Goal: Task Accomplishment & Management: Manage account settings

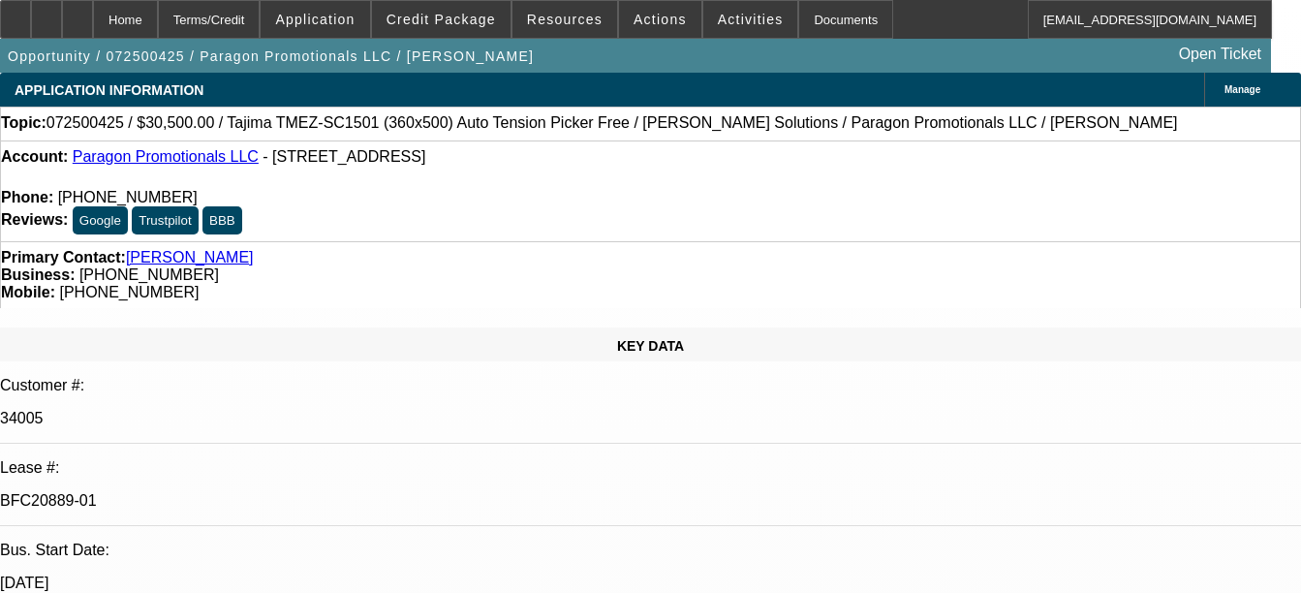
select select "0"
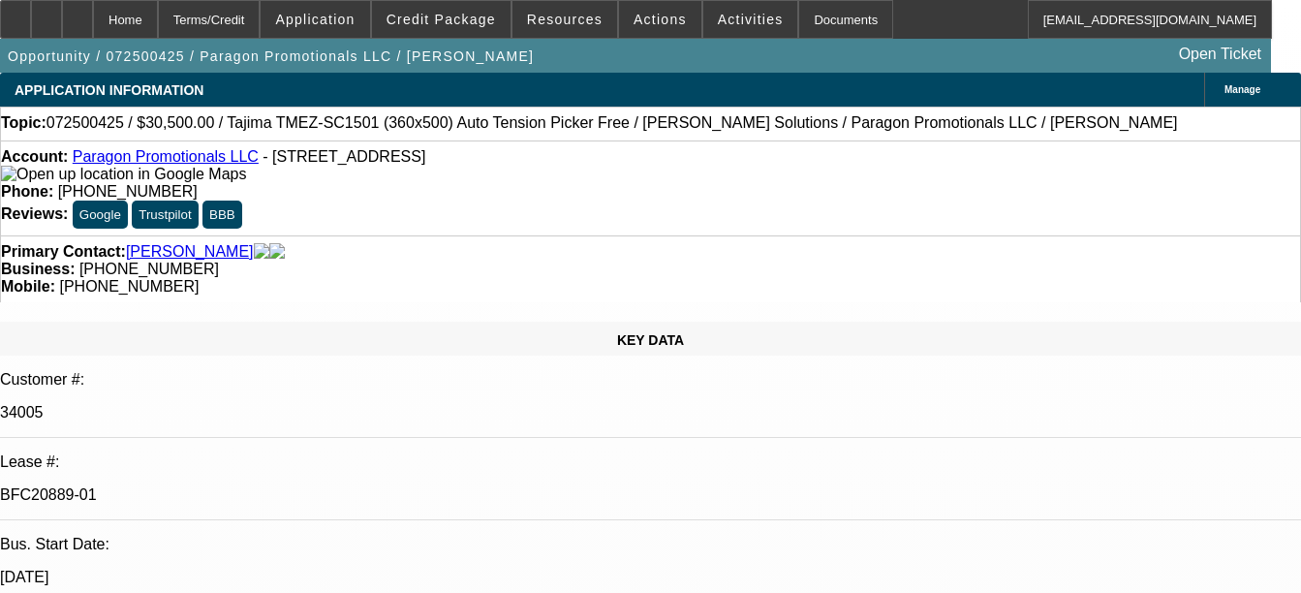
select select "2"
select select "0"
select select "2"
select select "0"
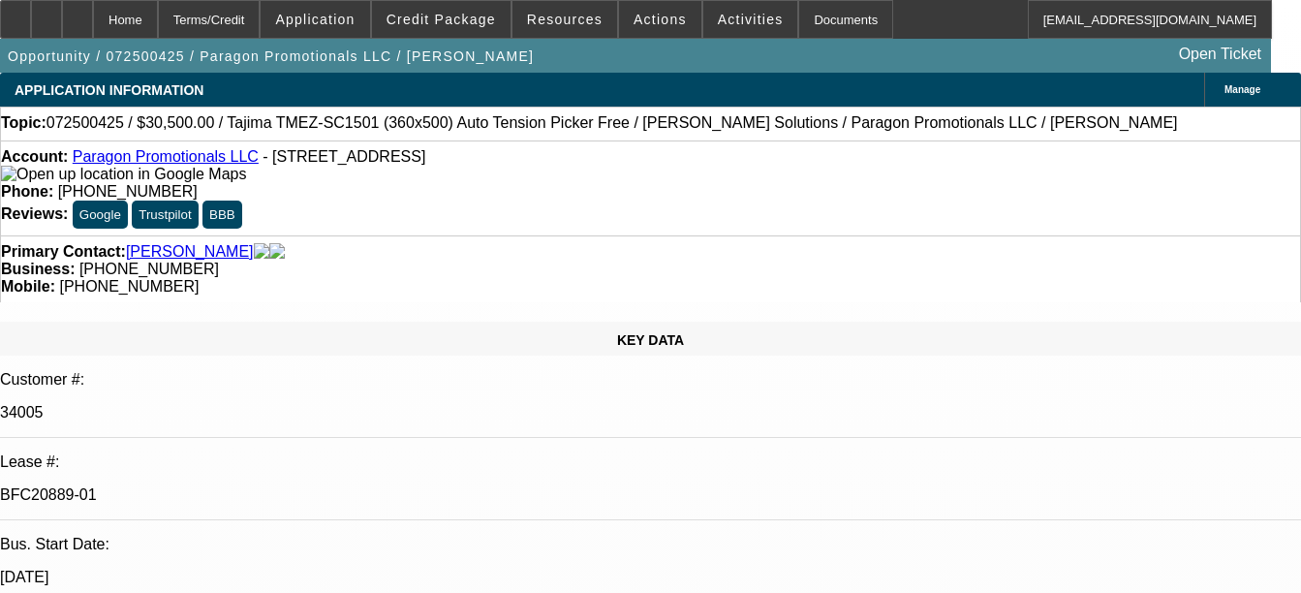
select select "0"
select select "2"
select select "0"
select select "2"
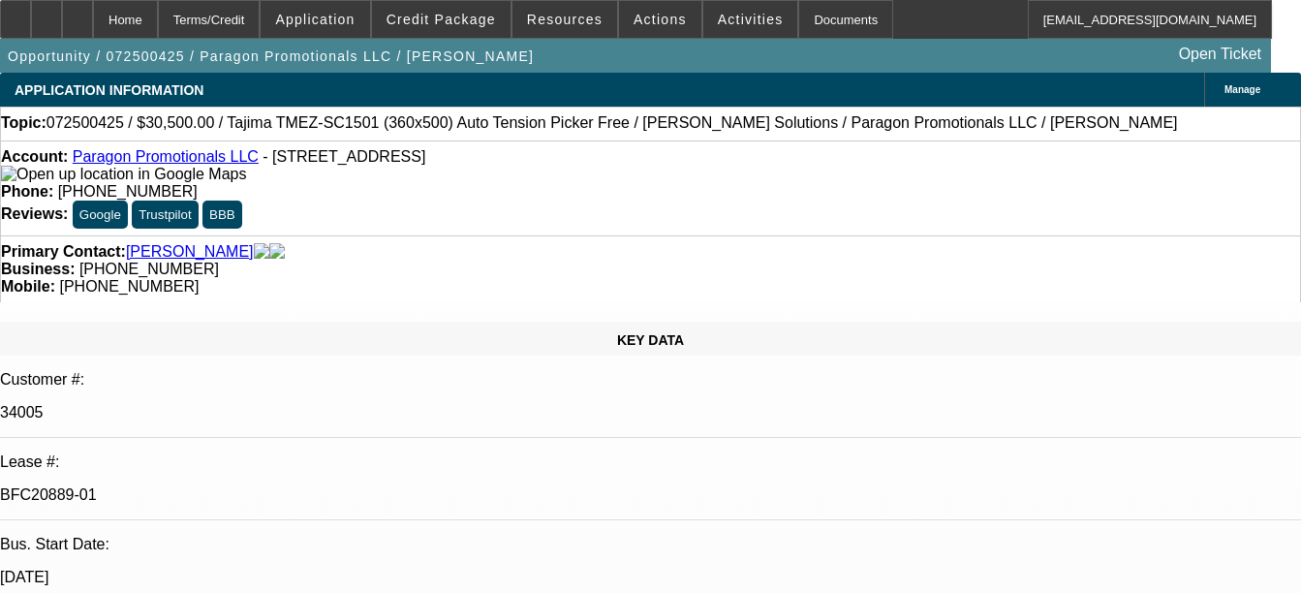
select select "0"
select select "2"
select select "6"
select select "2"
select select "6"
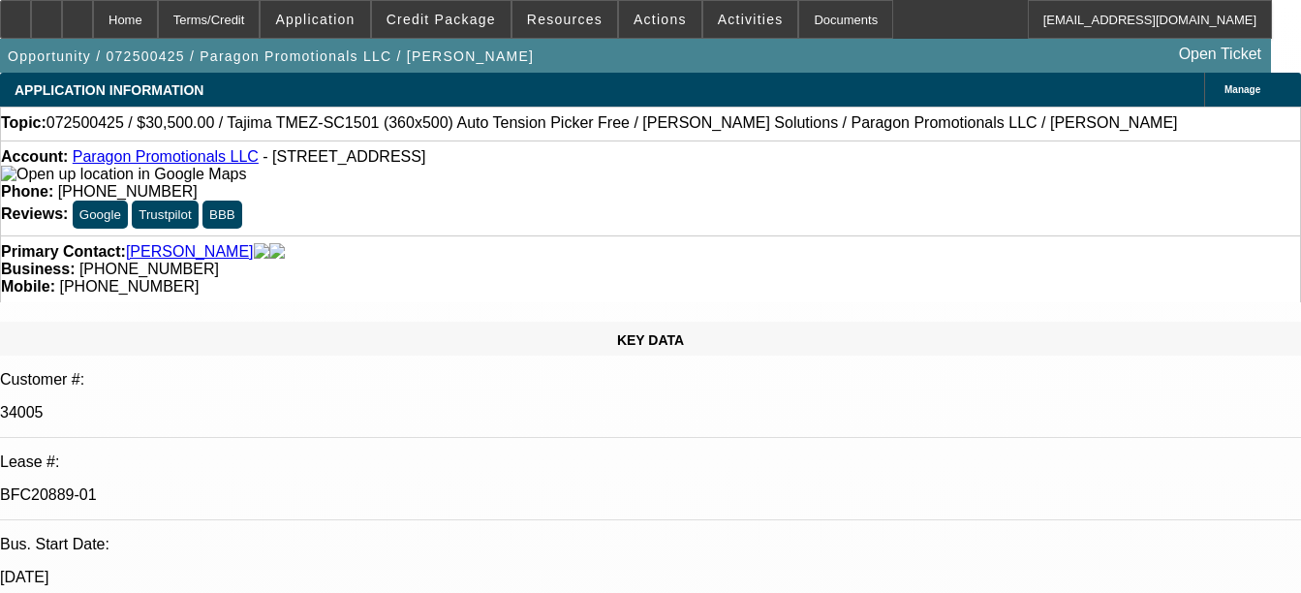
select select "2"
select select "6"
select select "2"
select select "6"
select select "1"
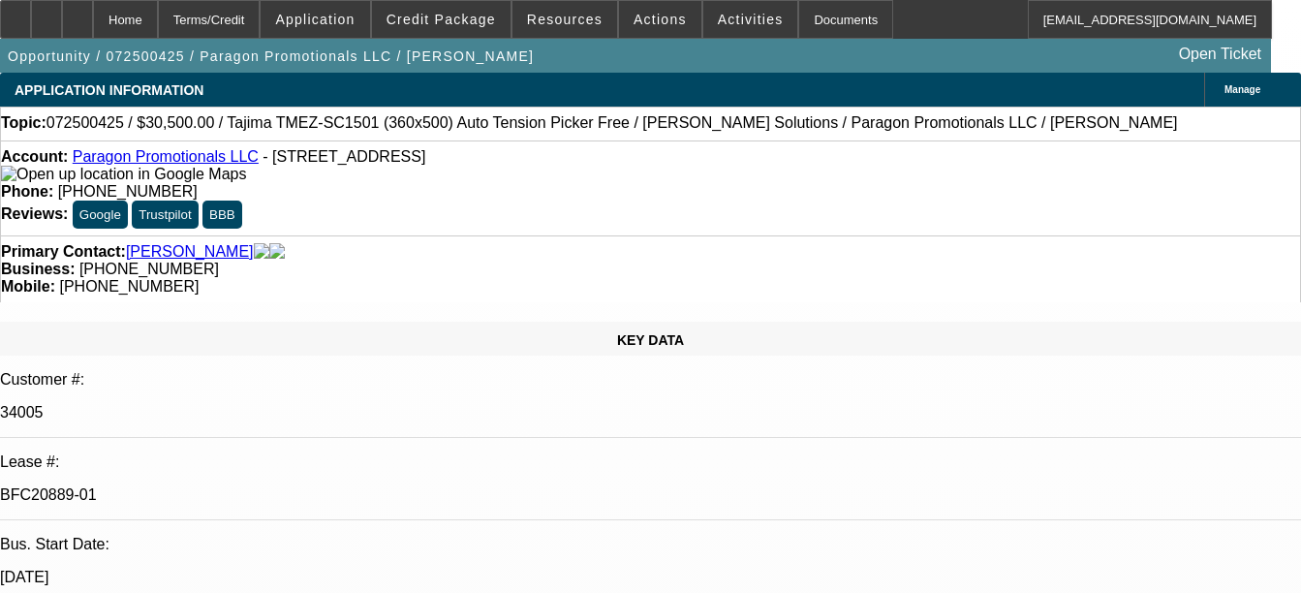
select select "1"
click at [798, 21] on div "Documents" at bounding box center [845, 19] width 95 height 39
